Goal: Transaction & Acquisition: Purchase product/service

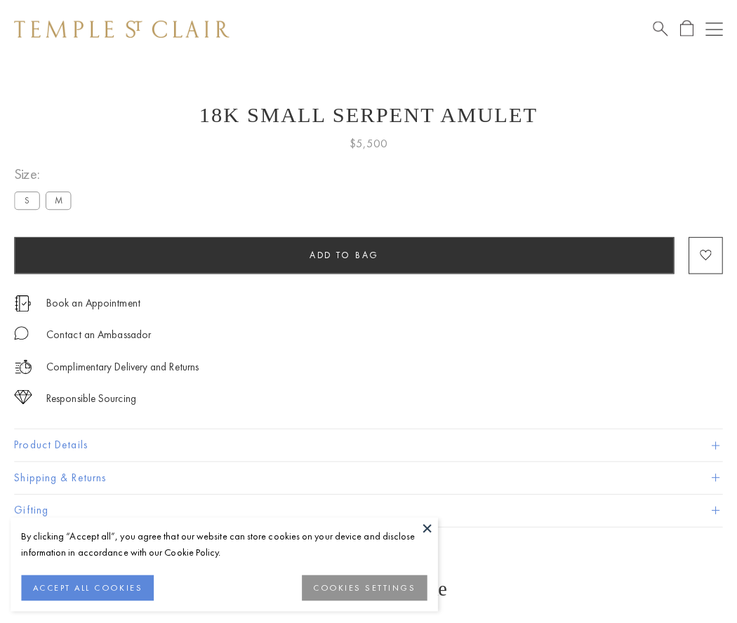
scroll to position [6, 0]
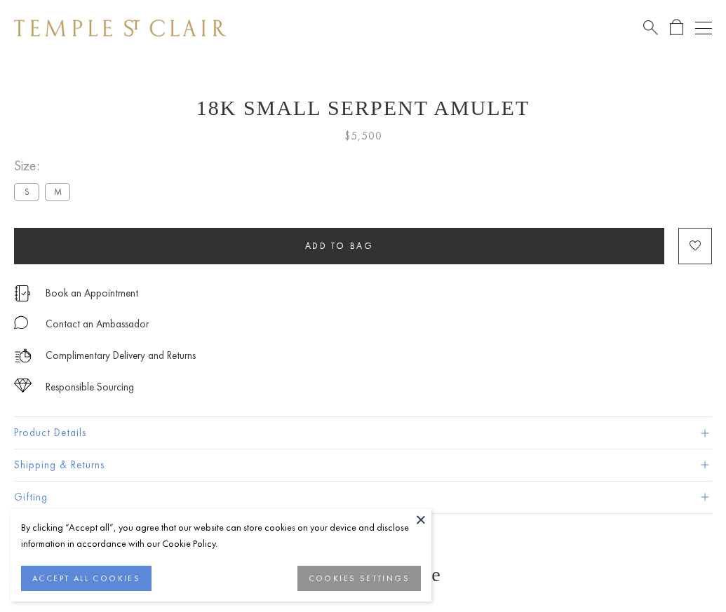
click at [339, 246] on span "Add to bag" at bounding box center [339, 246] width 69 height 12
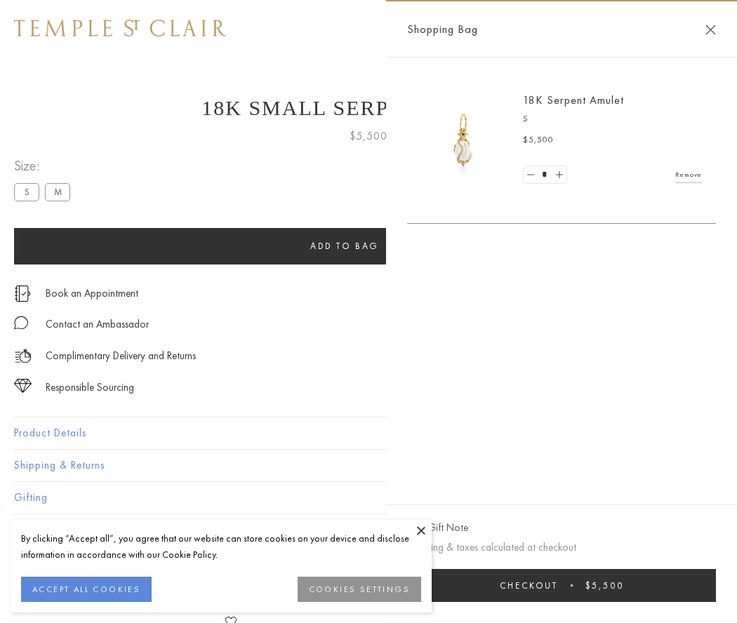
click at [570, 585] on button "Checkout $5,500" at bounding box center [561, 585] width 309 height 33
